Goal: Check status

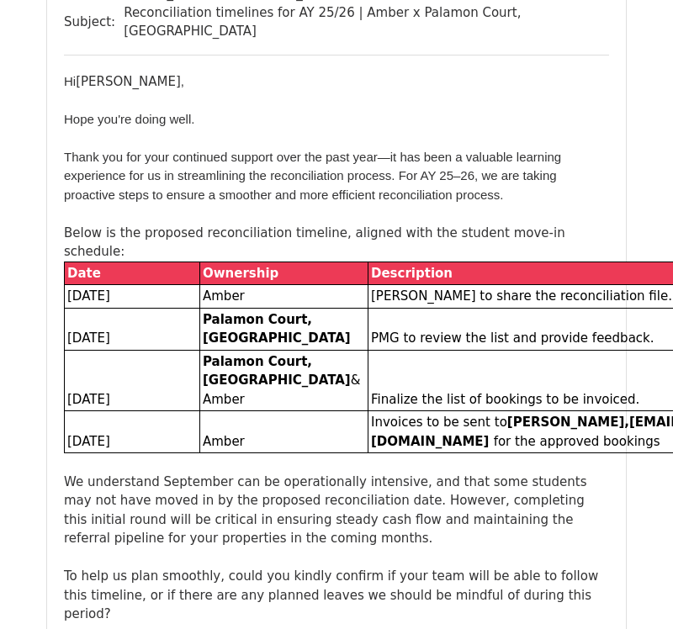
scroll to position [2433, 0]
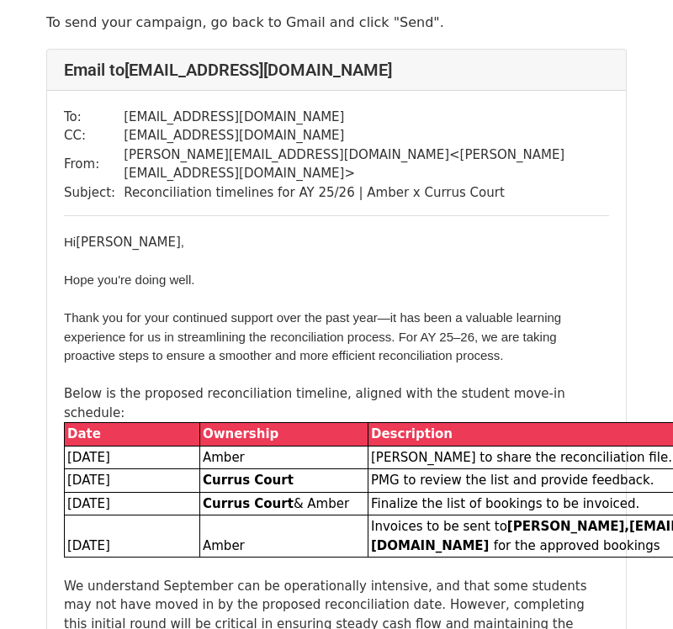
scroll to position [69, 0]
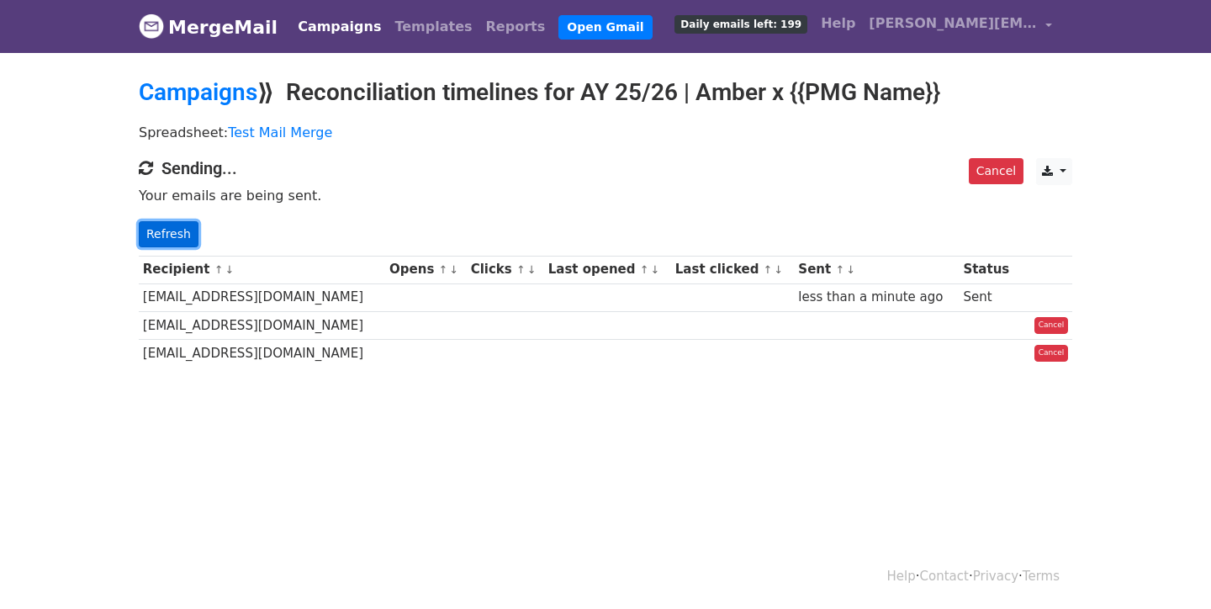
click at [183, 236] on link "Refresh" at bounding box center [169, 234] width 60 height 26
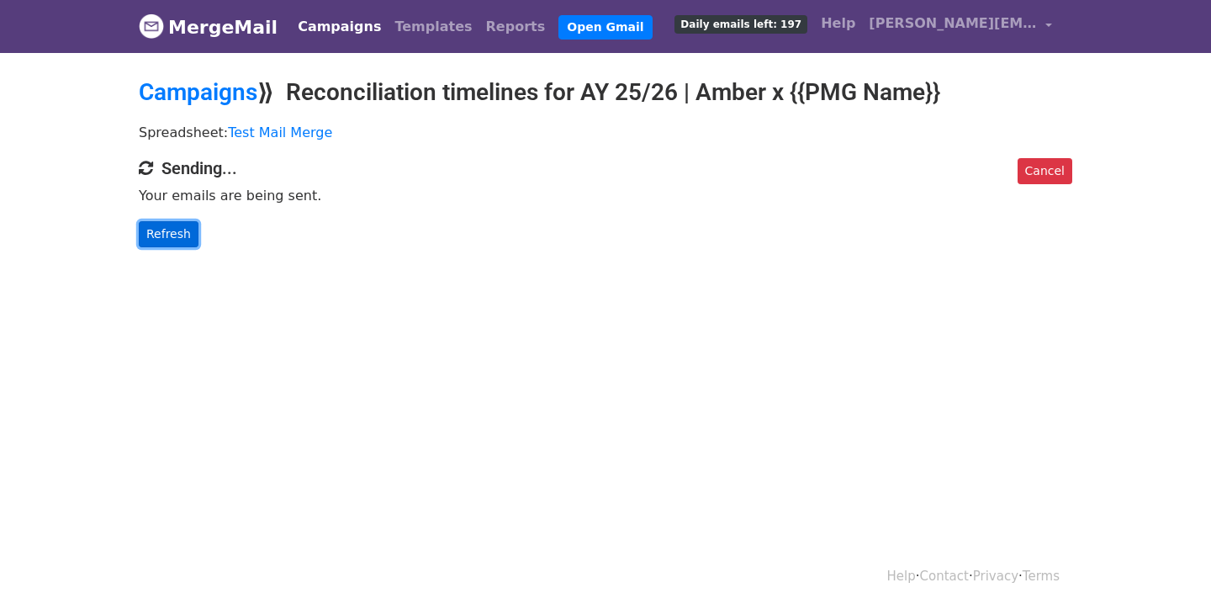
click at [145, 242] on link "Refresh" at bounding box center [169, 234] width 60 height 26
